Goal: Information Seeking & Learning: Check status

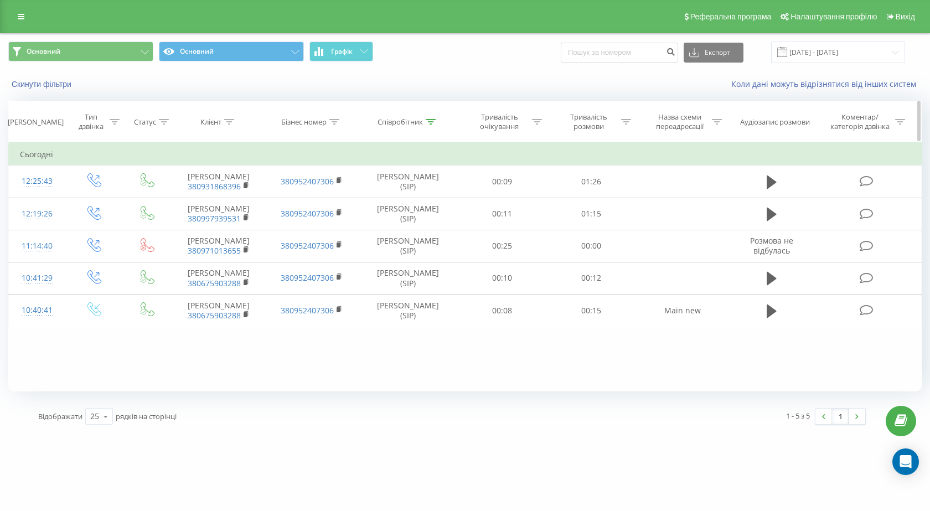
click at [430, 125] on div at bounding box center [431, 121] width 10 height 9
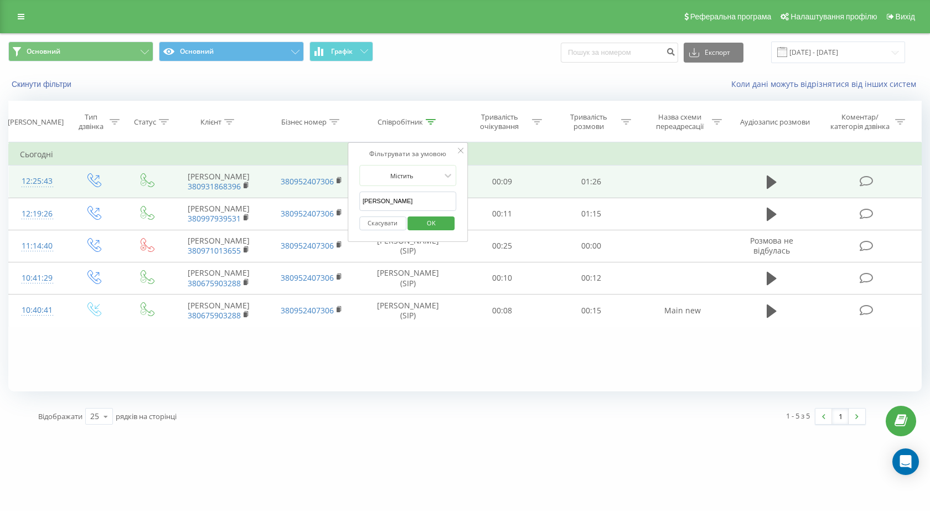
drag, startPoint x: 429, startPoint y: 207, endPoint x: 245, endPoint y: 190, distance: 184.5
click at [245, 190] on table "Фільтрувати за умовою Дорівнює Введіть значення Скасувати OK Фільтрувати за умо…" at bounding box center [465, 234] width 914 height 184
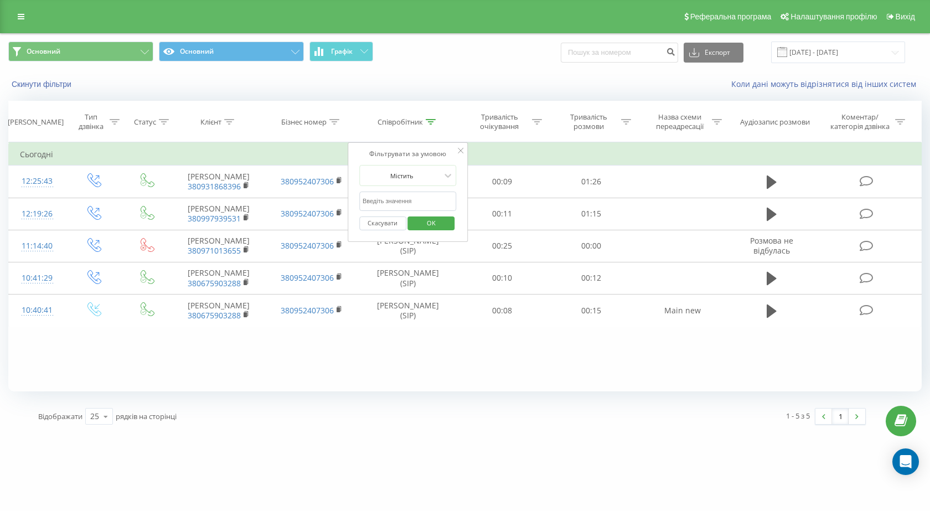
click at [443, 222] on span "OK" at bounding box center [431, 222] width 31 height 17
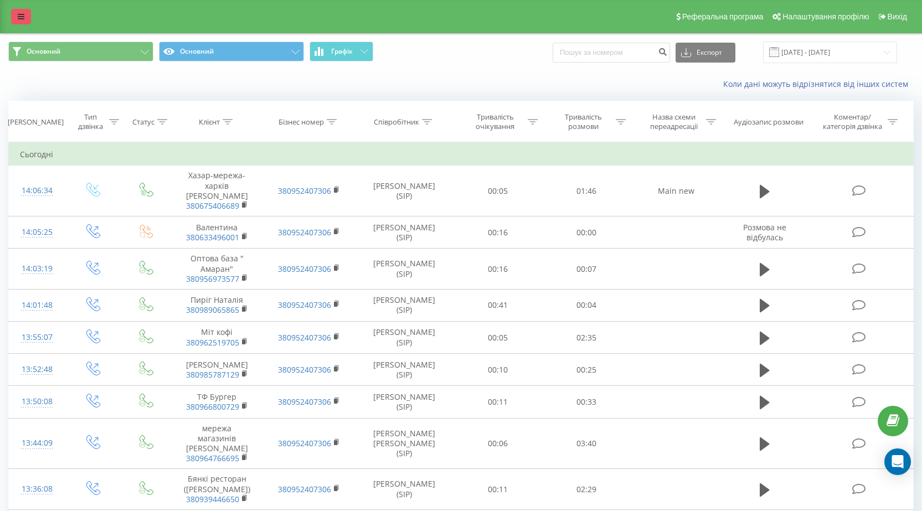
click at [17, 18] on link at bounding box center [21, 17] width 20 height 16
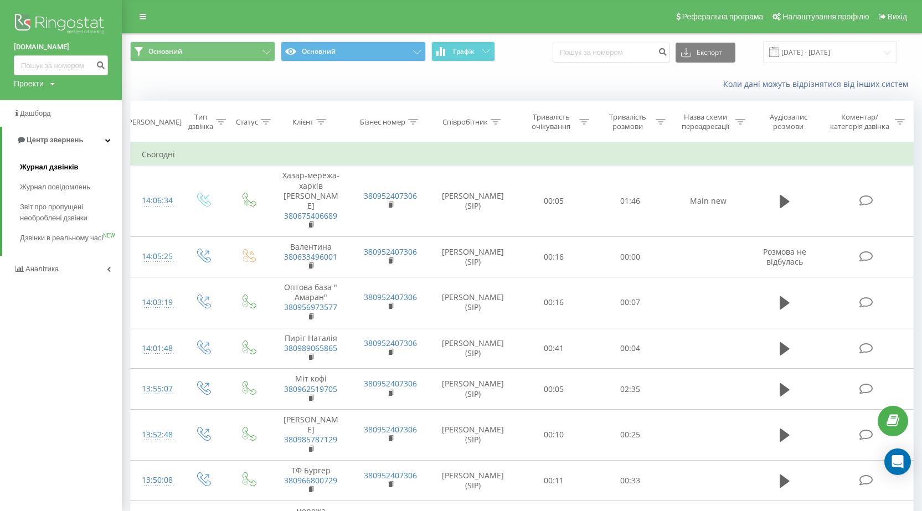
click at [49, 169] on span "Журнал дзвінків" at bounding box center [49, 167] width 59 height 11
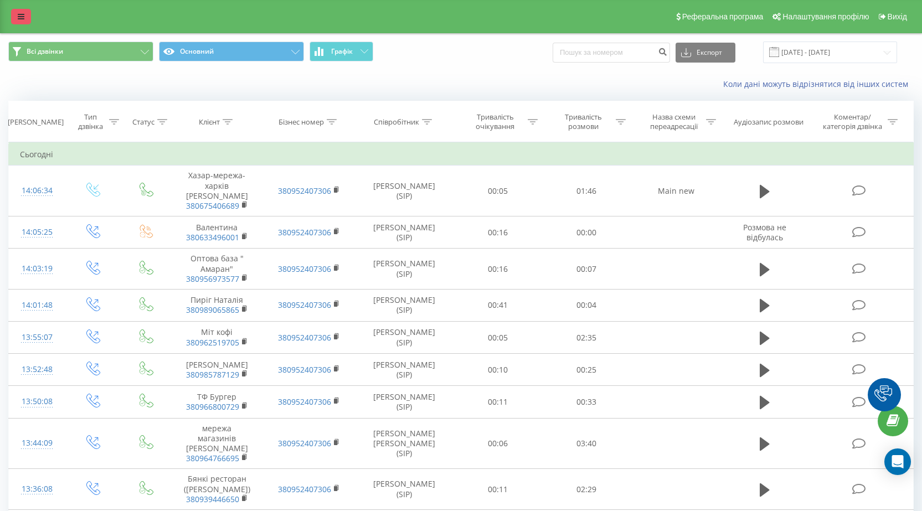
click at [18, 16] on icon at bounding box center [21, 17] width 7 height 8
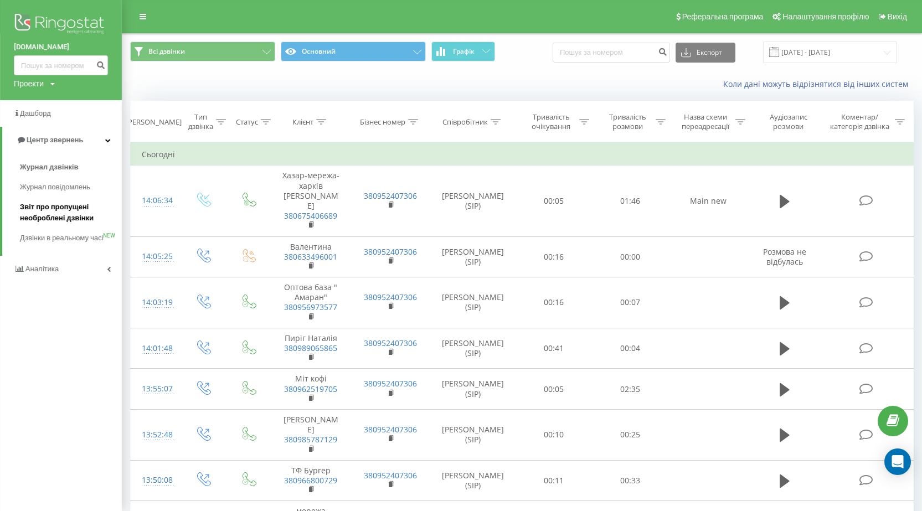
click at [45, 209] on span "Звіт про пропущені необроблені дзвінки" at bounding box center [68, 213] width 96 height 22
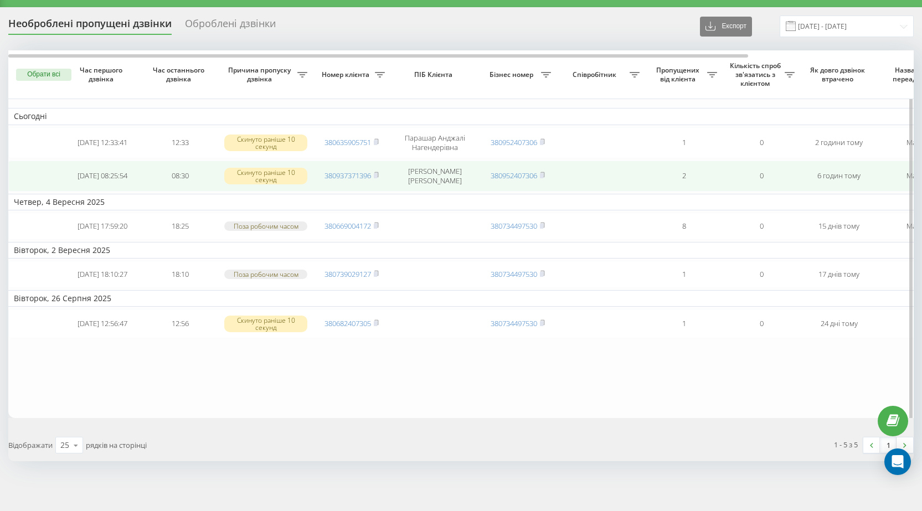
scroll to position [39, 0]
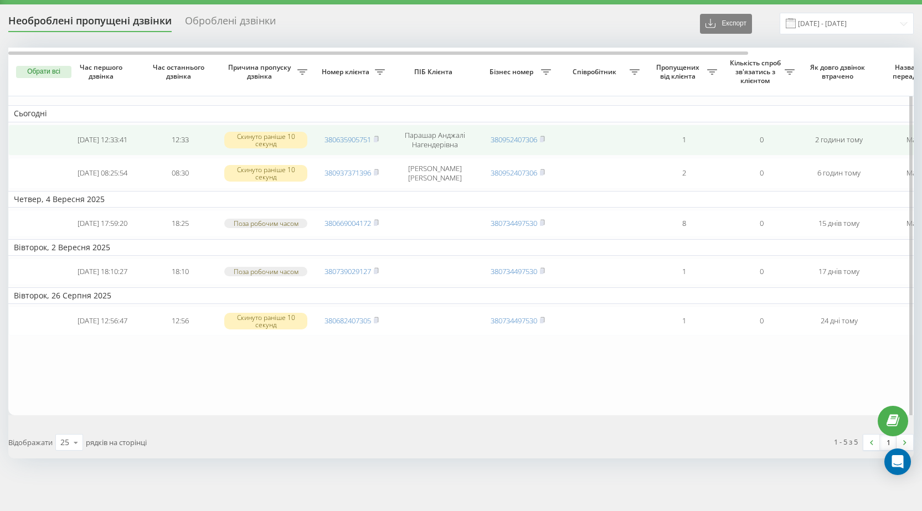
click at [48, 129] on td at bounding box center [35, 140] width 55 height 31
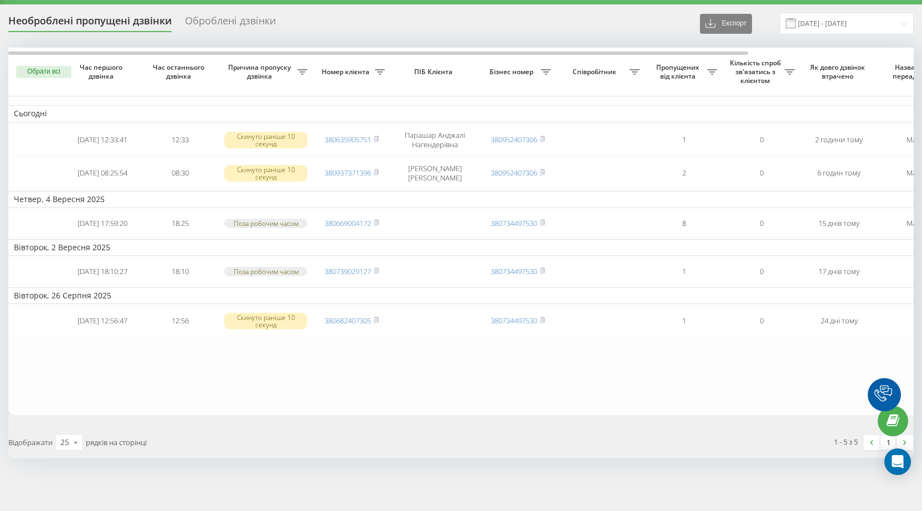
scroll to position [39, 0]
click at [252, 15] on div "Оброблені дзвінки" at bounding box center [230, 23] width 91 height 17
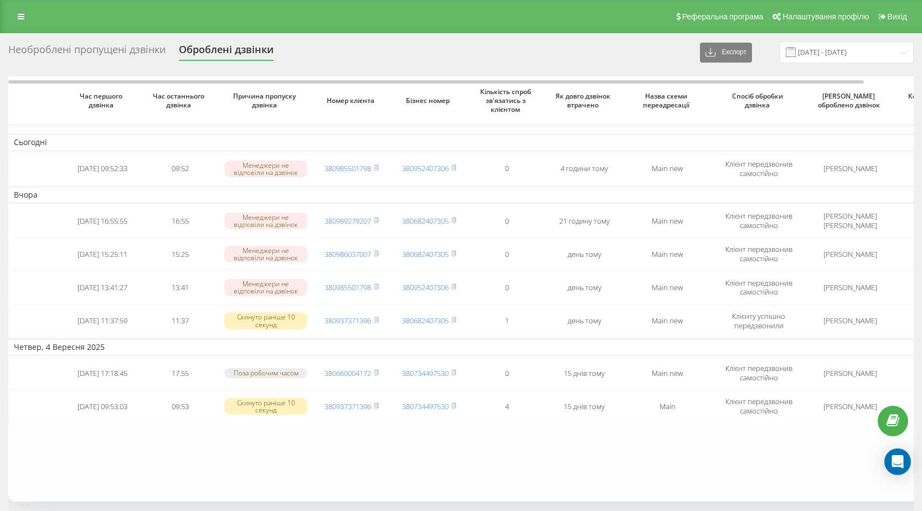
click at [100, 48] on div "Необроблені пропущені дзвінки" at bounding box center [86, 52] width 157 height 17
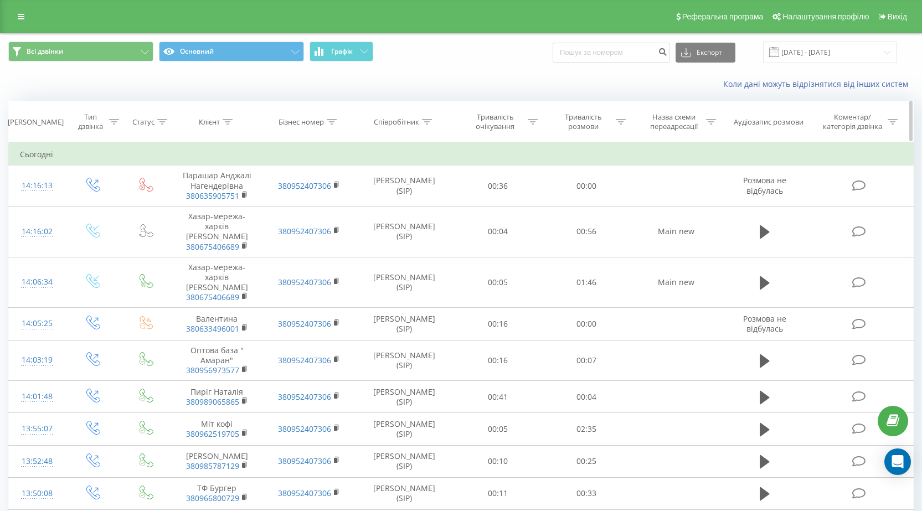
click at [422, 123] on icon at bounding box center [427, 122] width 10 height 6
click at [419, 202] on input "text" at bounding box center [403, 201] width 97 height 19
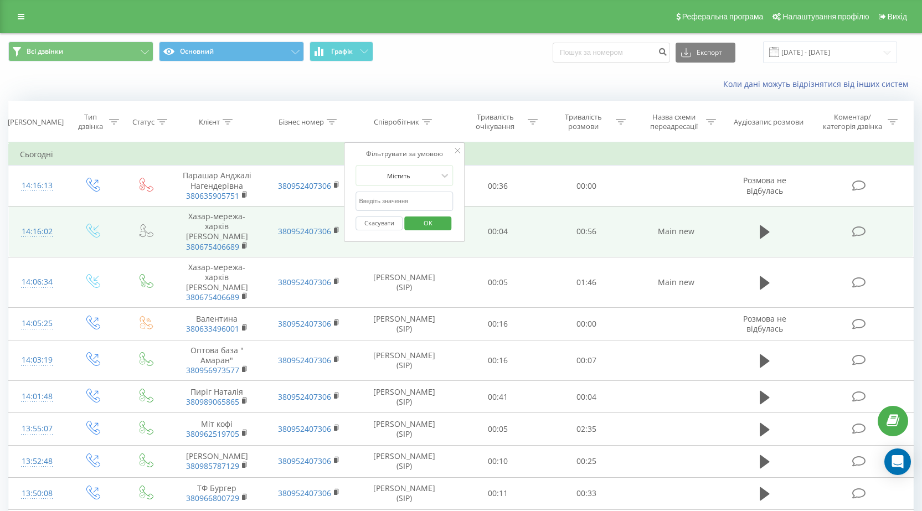
type input "Пастернак"
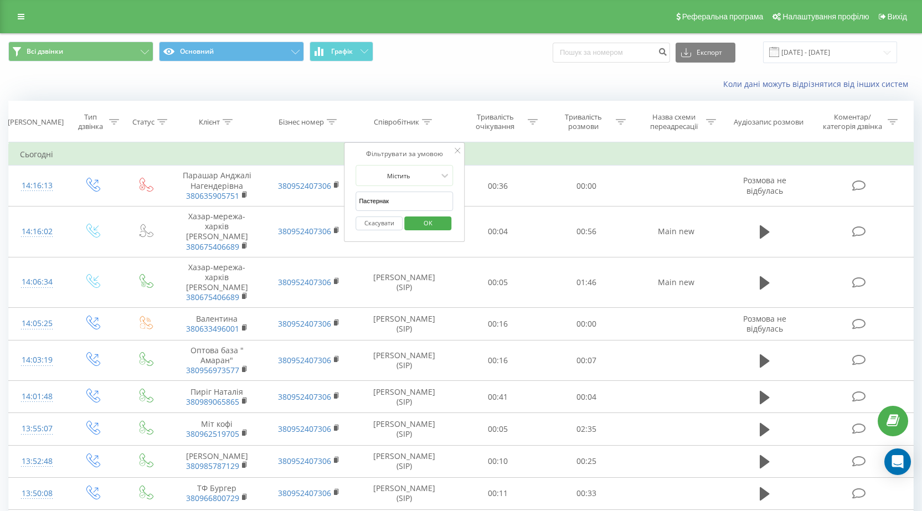
click at [431, 224] on span "OK" at bounding box center [427, 222] width 31 height 17
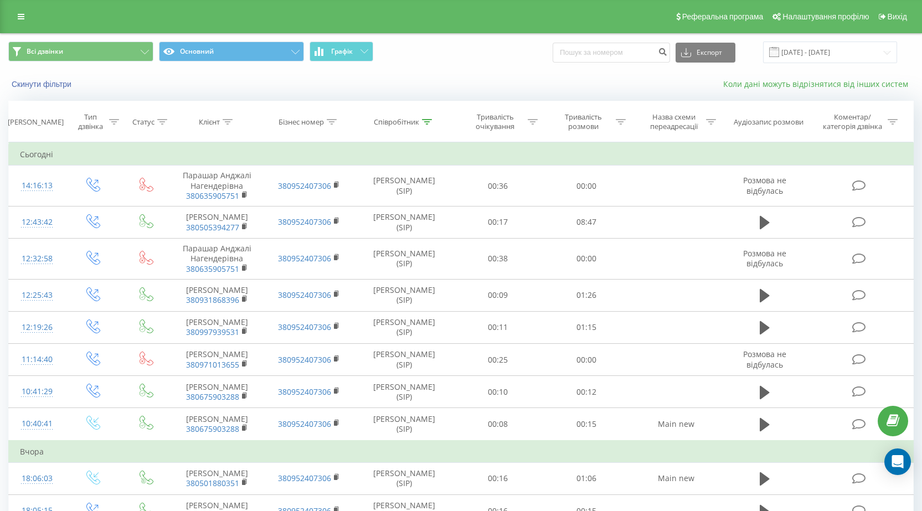
click at [760, 85] on link "Коли дані можуть відрізнятися вiд інших систем" at bounding box center [818, 84] width 190 height 11
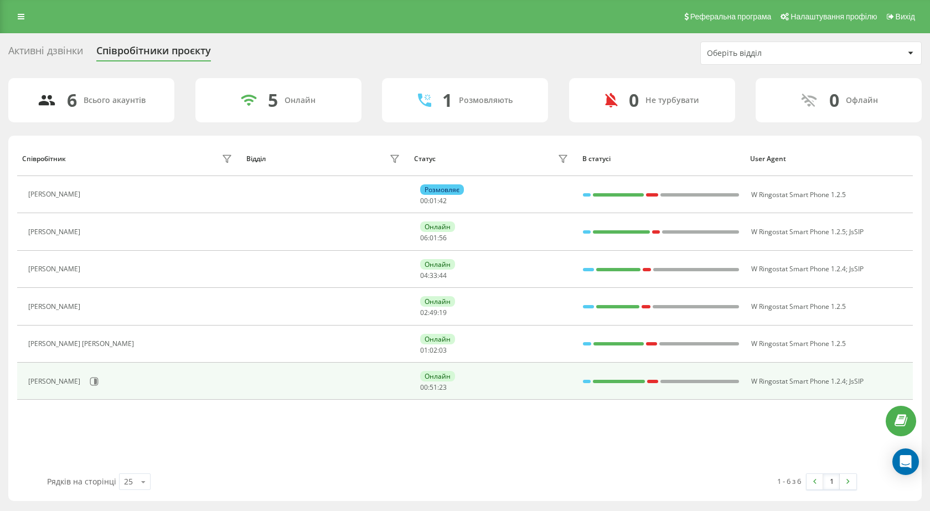
click at [651, 376] on div at bounding box center [652, 381] width 11 height 14
click at [617, 374] on div at bounding box center [619, 381] width 52 height 14
drag, startPoint x: 121, startPoint y: 379, endPoint x: 131, endPoint y: 381, distance: 9.6
click at [131, 381] on div "Пастернак Олег Романович" at bounding box center [131, 381] width 207 height 19
click at [99, 381] on icon at bounding box center [94, 381] width 9 height 9
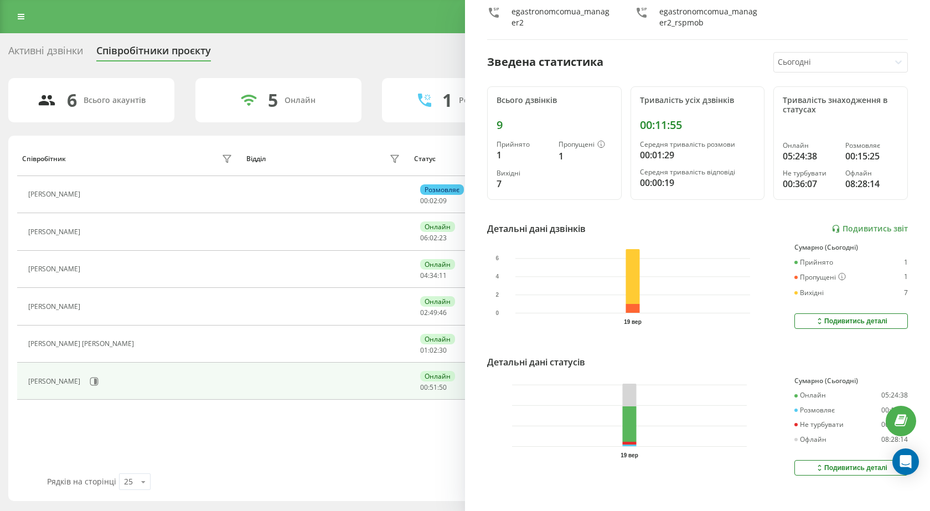
scroll to position [82, 0]
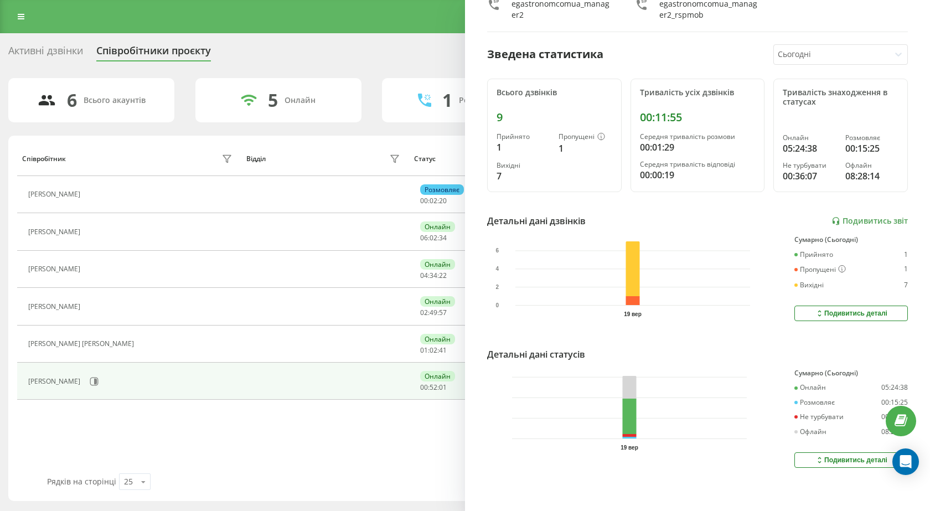
click at [383, 65] on div "Активні дзвінки Співробітники проєкту Оберіть відділ 6 Всього акаунтів 5 Онлайн…" at bounding box center [465, 272] width 914 height 460
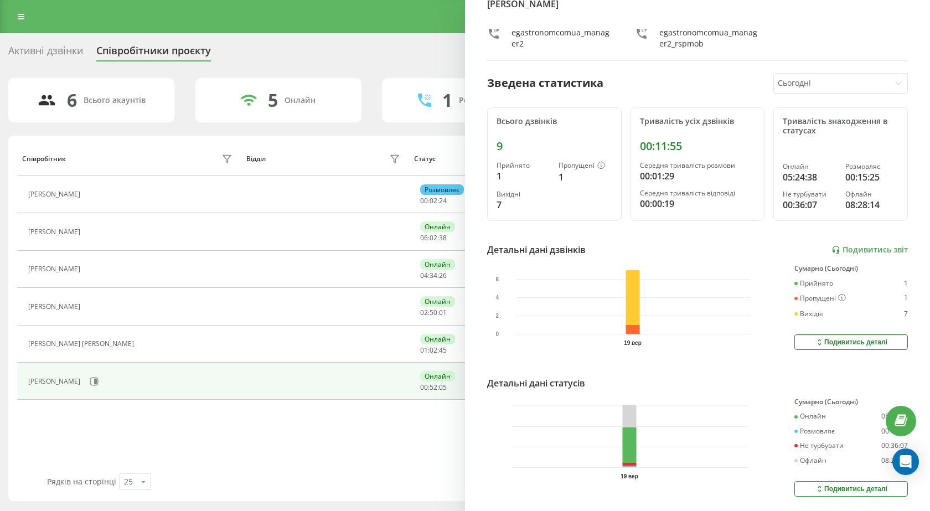
scroll to position [0, 0]
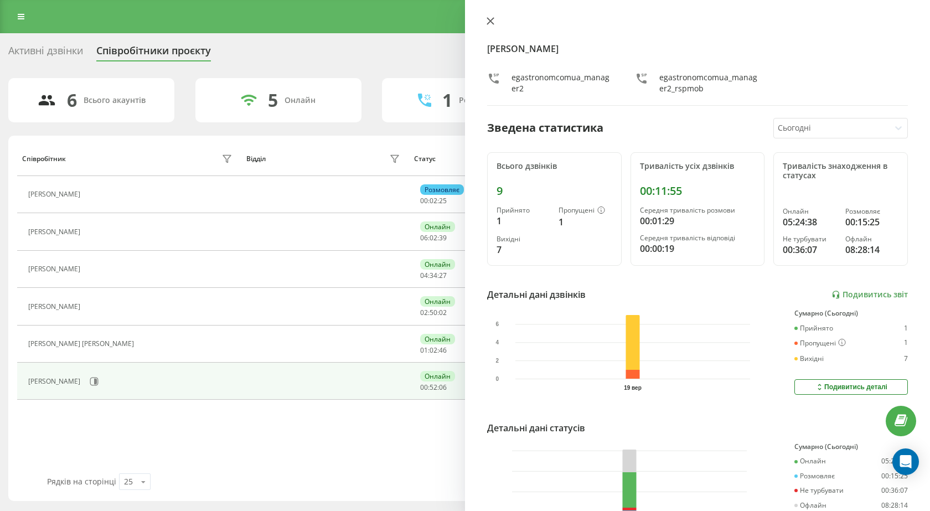
click at [493, 18] on icon at bounding box center [490, 21] width 7 height 7
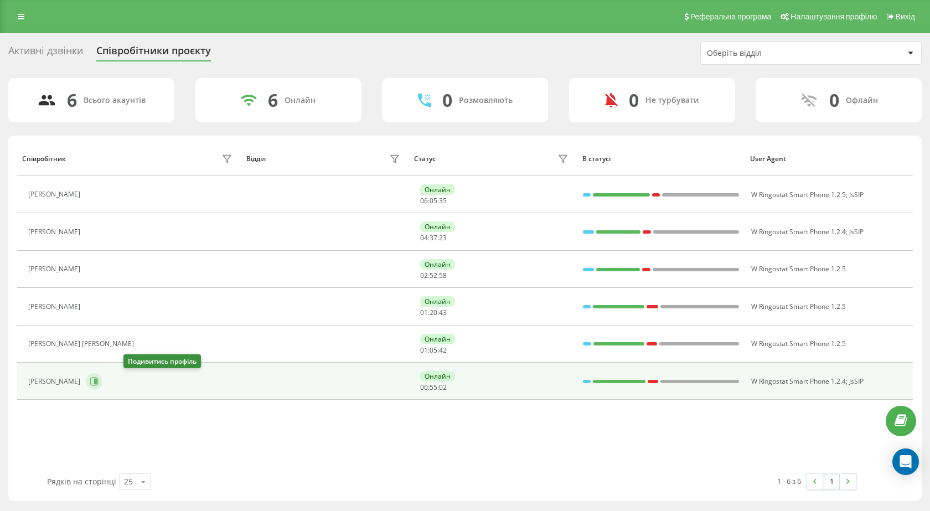
click at [97, 379] on icon at bounding box center [95, 382] width 3 height 6
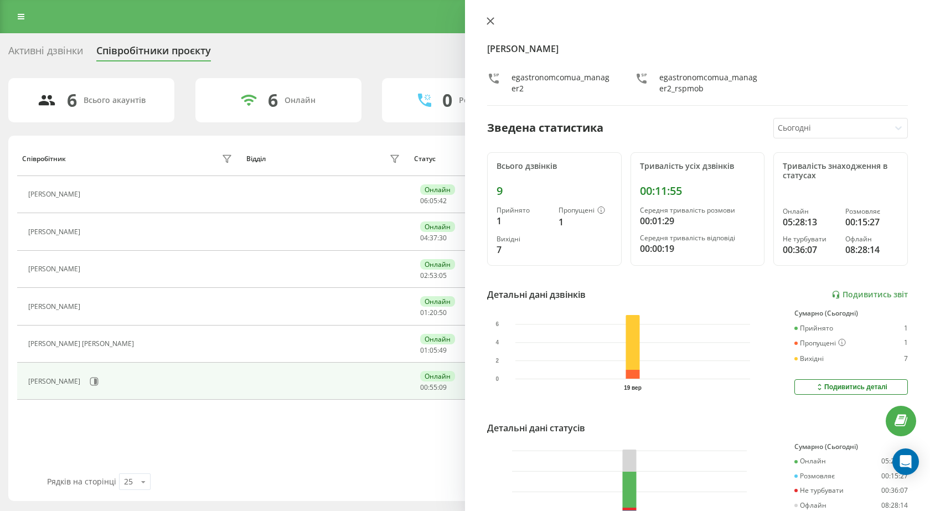
click at [493, 22] on icon at bounding box center [491, 21] width 8 height 8
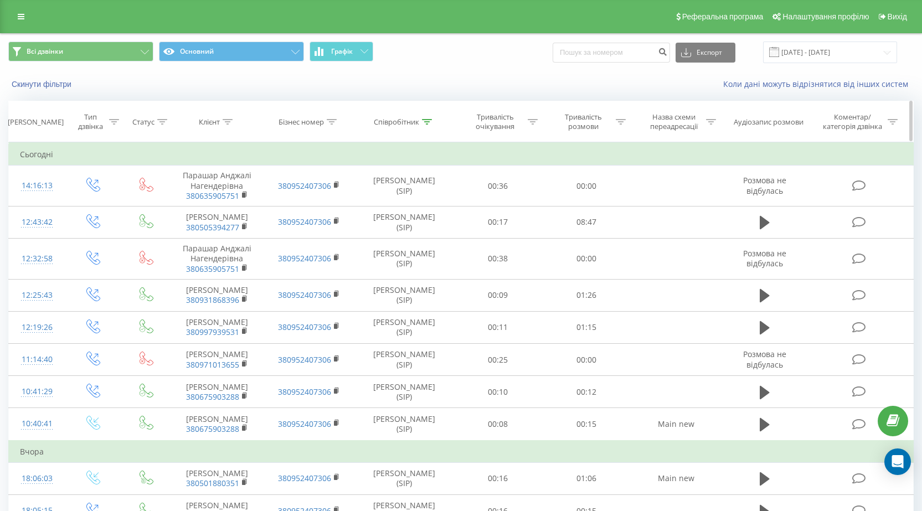
click at [424, 120] on icon at bounding box center [427, 122] width 10 height 6
click at [438, 203] on input "Пастернак" at bounding box center [403, 201] width 97 height 19
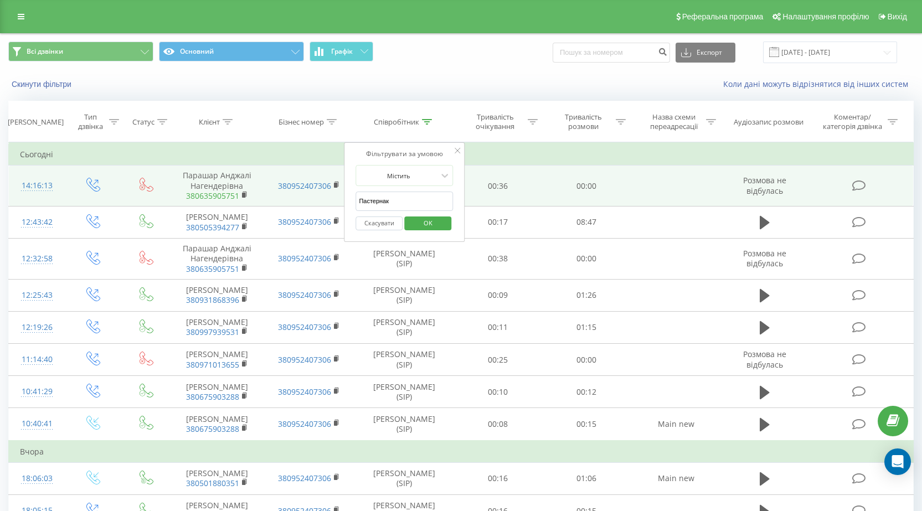
drag, startPoint x: 329, startPoint y: 200, endPoint x: 199, endPoint y: 200, distance: 130.7
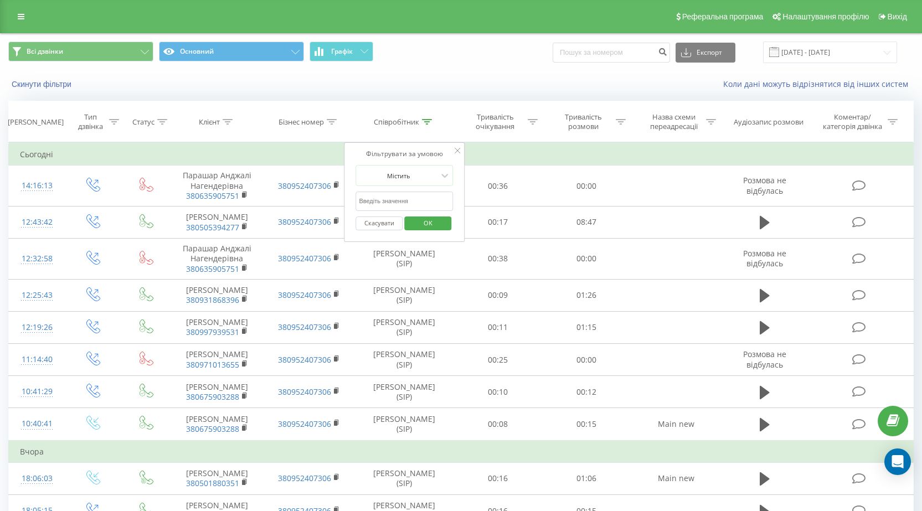
click at [436, 221] on span "OK" at bounding box center [427, 222] width 31 height 17
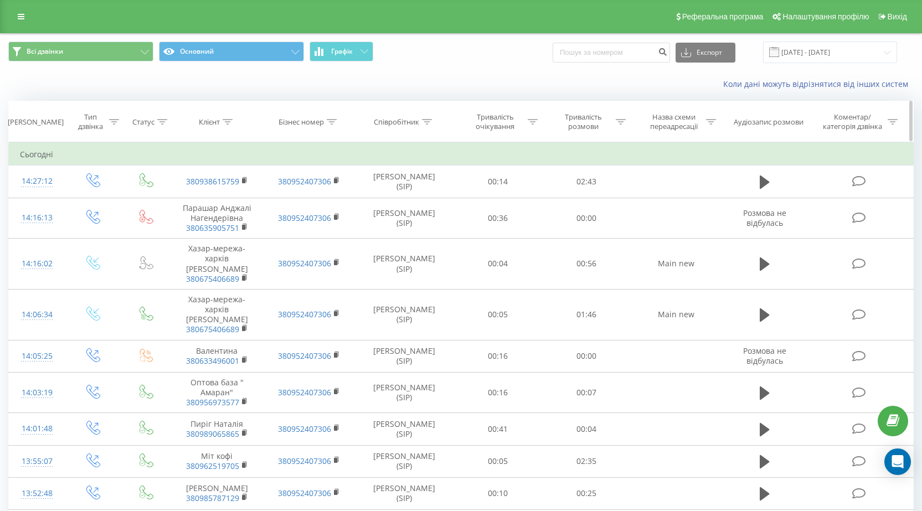
click at [407, 118] on div "Співробітник" at bounding box center [396, 121] width 45 height 9
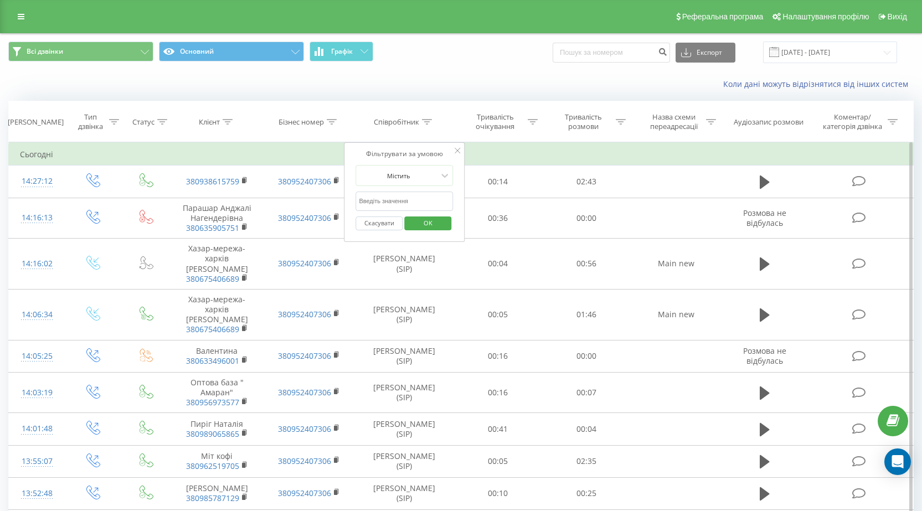
click at [407, 204] on input "text" at bounding box center [403, 201] width 97 height 19
type input "Пастернак"
click at [419, 226] on span "OK" at bounding box center [427, 222] width 31 height 17
